Goal: Task Accomplishment & Management: Complete application form

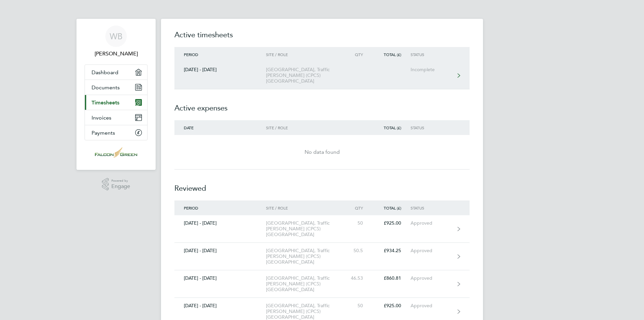
click at [305, 71] on div "[GEOGRAPHIC_DATA], Traffic [PERSON_NAME] (CPCS) [GEOGRAPHIC_DATA]" at bounding box center [304, 75] width 77 height 17
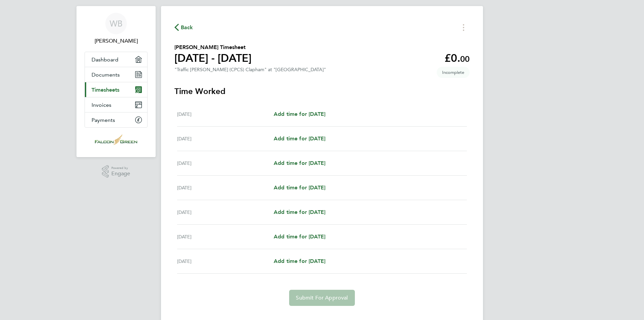
scroll to position [26, 0]
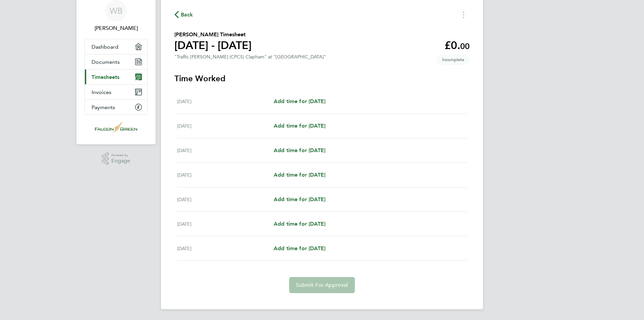
click at [321, 286] on app-form-button "Submit For Approval" at bounding box center [322, 285] width 71 height 16
click at [335, 284] on app-form-button "Submit For Approval" at bounding box center [322, 285] width 71 height 16
click at [314, 101] on span "Add time for [DATE]" at bounding box center [300, 101] width 52 height 6
select select "30"
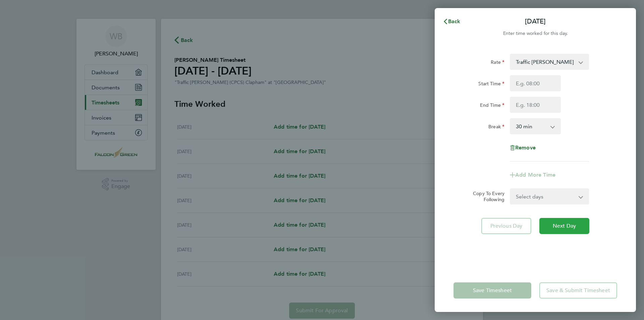
click at [561, 227] on span "Next Day" at bounding box center [564, 225] width 23 height 7
select select "30"
click at [563, 292] on app-form-button "Save & Submit Timesheet" at bounding box center [577, 290] width 82 height 16
click at [558, 229] on span "Next Day" at bounding box center [564, 225] width 23 height 7
select select "30"
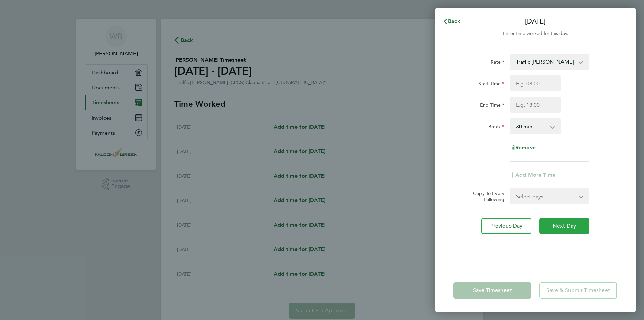
click at [558, 229] on span "Next Day" at bounding box center [564, 225] width 23 height 7
select select "30"
click at [558, 229] on span "Next Day" at bounding box center [564, 225] width 23 height 7
select select "30"
click at [568, 293] on app-form-button "Save & Submit Timesheet" at bounding box center [577, 290] width 82 height 16
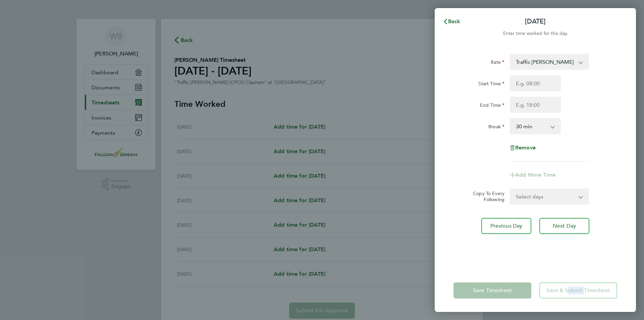
click at [568, 293] on app-form-button "Save & Submit Timesheet" at bounding box center [577, 290] width 82 height 16
click at [469, 293] on app-form-button "Save Timesheet" at bounding box center [495, 290] width 82 height 16
click at [593, 294] on app-form-button "Save & Submit Timesheet" at bounding box center [577, 290] width 82 height 16
click at [456, 20] on span "Back" at bounding box center [454, 21] width 12 height 6
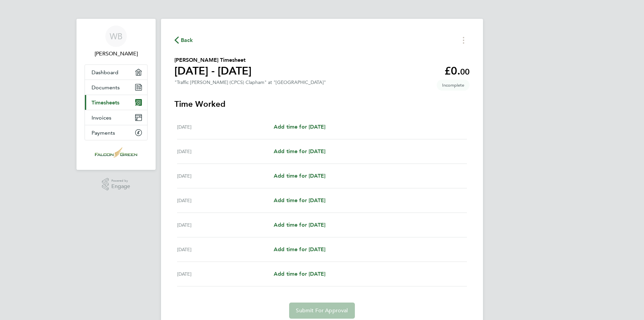
drag, startPoint x: 394, startPoint y: 92, endPoint x: 398, endPoint y: 45, distance: 47.2
click at [398, 45] on div "Back [PERSON_NAME] Timesheet [DATE] - [DATE] £0. 00 "Traffic [PERSON_NAME] (CPC…" at bounding box center [322, 177] width 322 height 316
drag, startPoint x: 482, startPoint y: 139, endPoint x: 490, endPoint y: 119, distance: 21.6
click at [485, 132] on div "WB [PERSON_NAME] Applications: Dashboard Documents Current page: Timesheets Inv…" at bounding box center [322, 172] width 644 height 345
click at [305, 126] on span "Add time for [DATE]" at bounding box center [300, 126] width 52 height 6
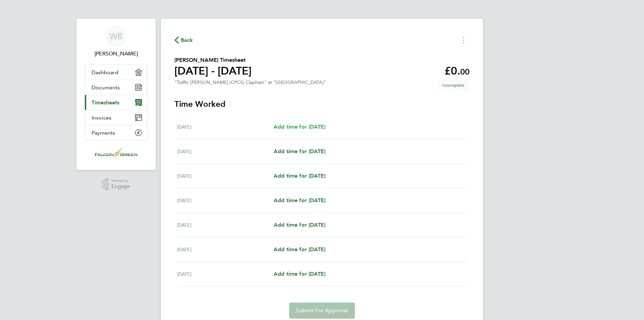
select select "30"
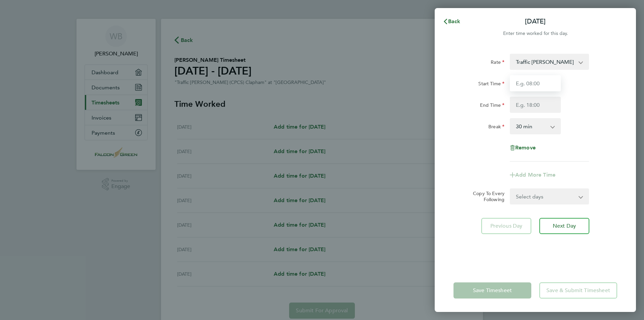
click at [546, 82] on input "Start Time" at bounding box center [535, 83] width 51 height 16
click at [617, 167] on div "Add More Time" at bounding box center [535, 175] width 169 height 16
click at [563, 226] on span "Next Day" at bounding box center [564, 225] width 23 height 7
select select "30"
click at [583, 290] on app-form-button "Save & Submit Timesheet" at bounding box center [577, 290] width 82 height 16
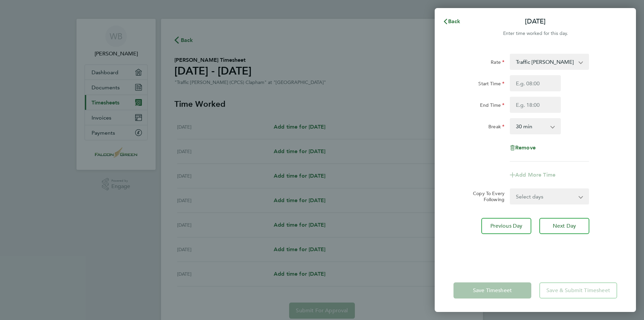
click at [583, 290] on app-form-button "Save & Submit Timesheet" at bounding box center [577, 290] width 82 height 16
click at [569, 227] on span "Next Day" at bounding box center [564, 225] width 23 height 7
select select "30"
click at [569, 227] on span "Next Day" at bounding box center [564, 225] width 23 height 7
select select "30"
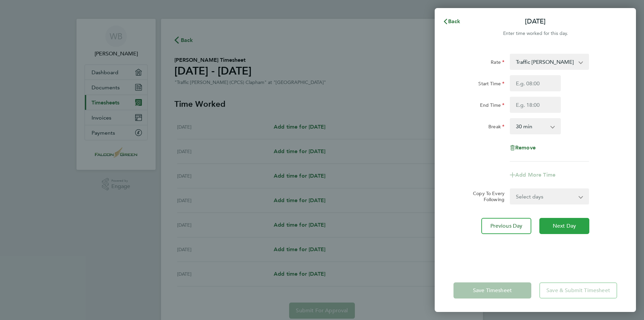
click at [569, 227] on span "Next Day" at bounding box center [564, 225] width 23 height 7
select select "30"
click at [569, 227] on span "Next Day" at bounding box center [564, 225] width 23 height 7
select select "30"
click at [454, 20] on span "Back" at bounding box center [454, 21] width 12 height 6
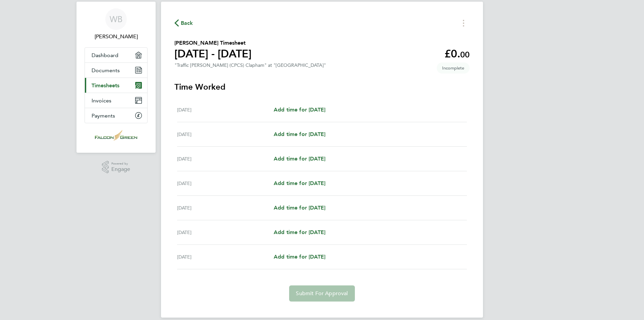
scroll to position [26, 0]
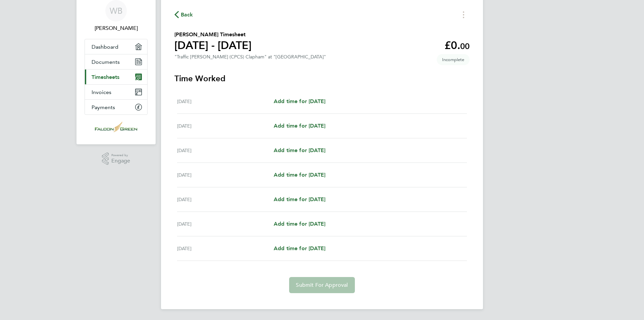
click at [309, 286] on app-form-button "Submit For Approval" at bounding box center [322, 285] width 71 height 16
click at [310, 286] on app-form-button "Submit For Approval" at bounding box center [322, 285] width 71 height 16
click at [310, 285] on app-form-button "Submit For Approval" at bounding box center [322, 285] width 71 height 16
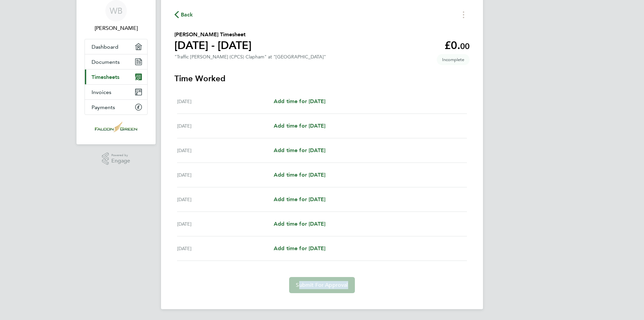
click at [189, 16] on span "Back" at bounding box center [187, 15] width 12 height 8
